Goal: Information Seeking & Learning: Learn about a topic

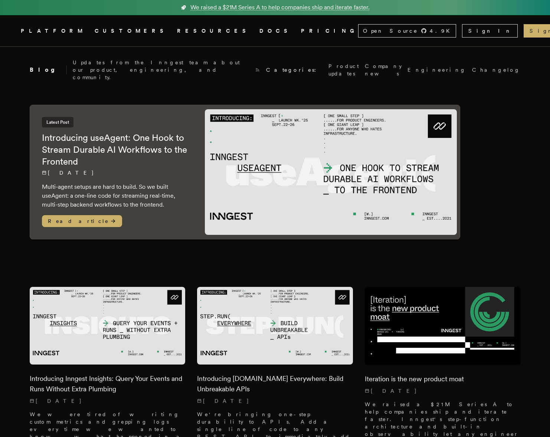
click at [12, 30] on icon ".cls-1 { fill: #FAFAF9; }" at bounding box center [12, 30] width 0 height 9
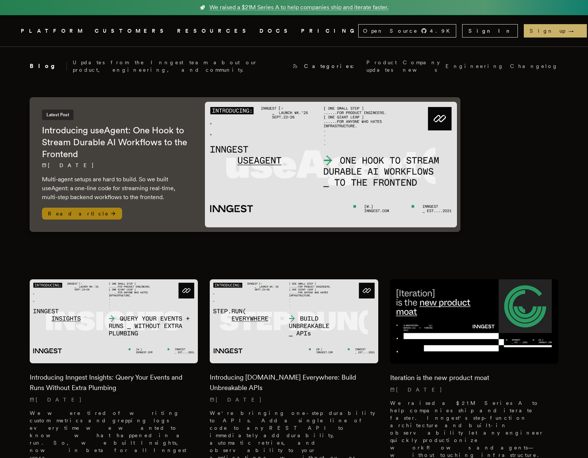
click at [149, 124] on h2 "Introducing useAgent: One Hook to Stream Durable AI Workflows to the Frontend" at bounding box center [116, 142] width 148 height 36
